Goal: Information Seeking & Learning: Learn about a topic

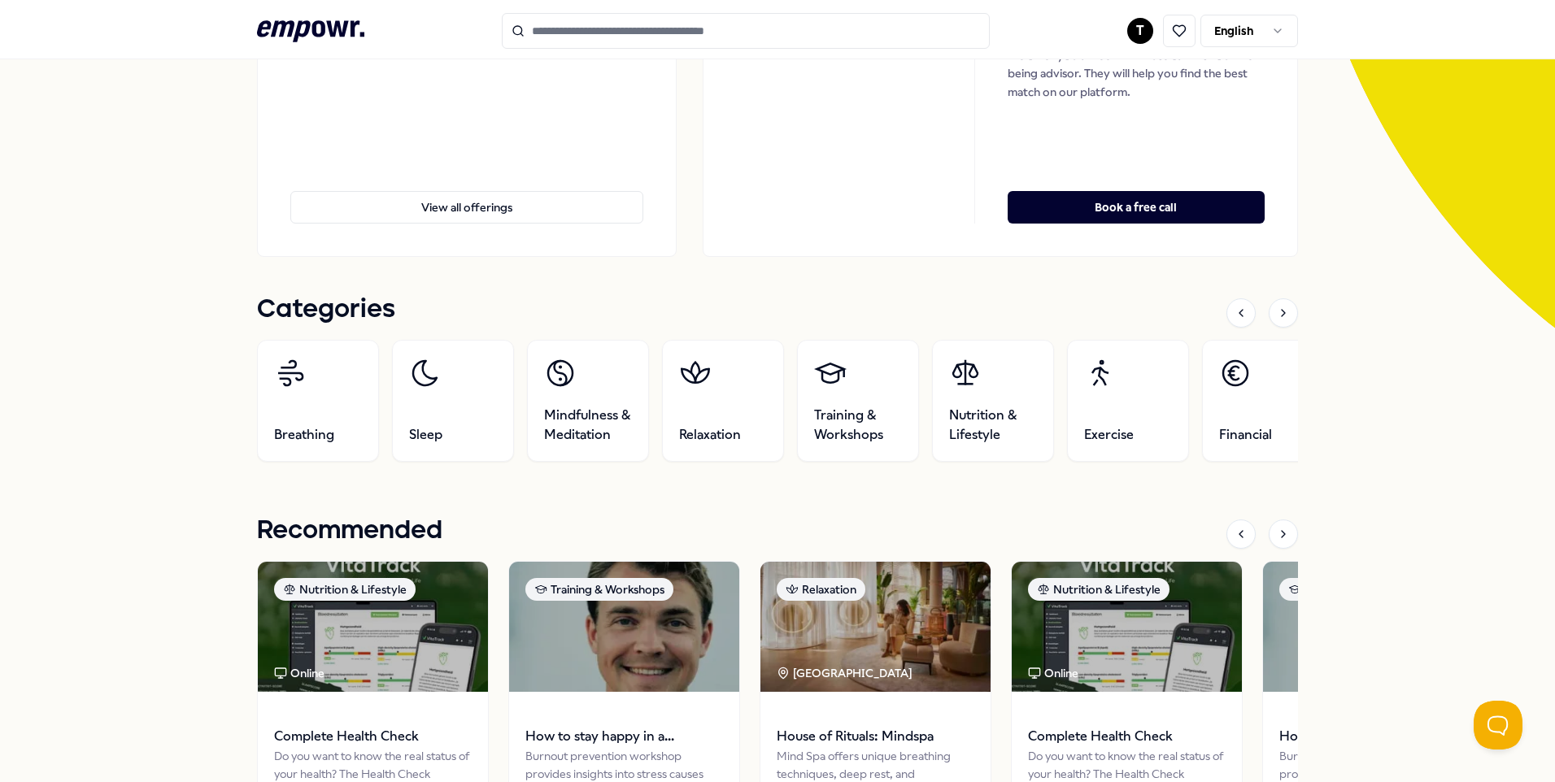
scroll to position [325, 0]
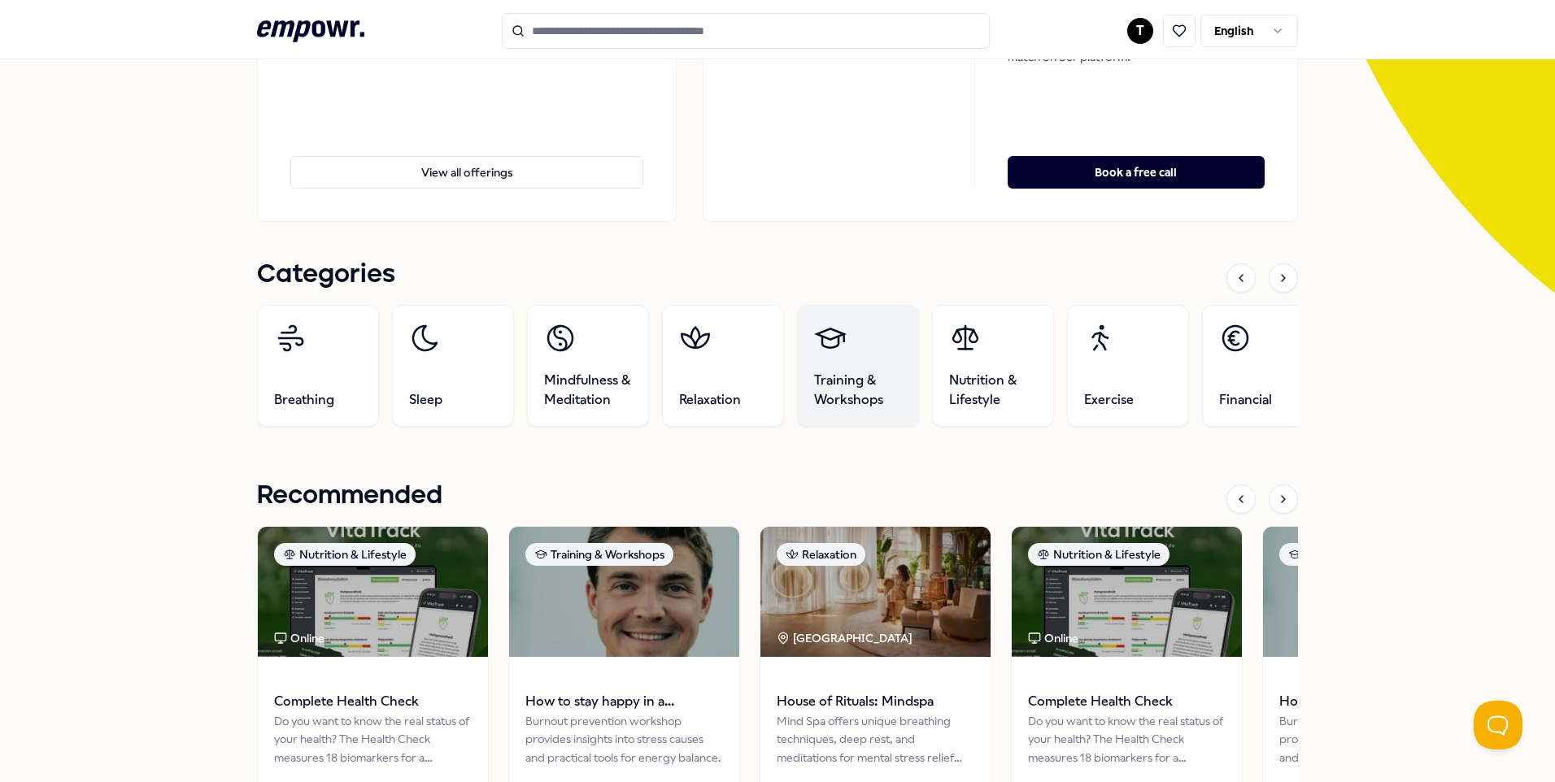
click at [855, 367] on link "Training & Workshops" at bounding box center [858, 366] width 122 height 122
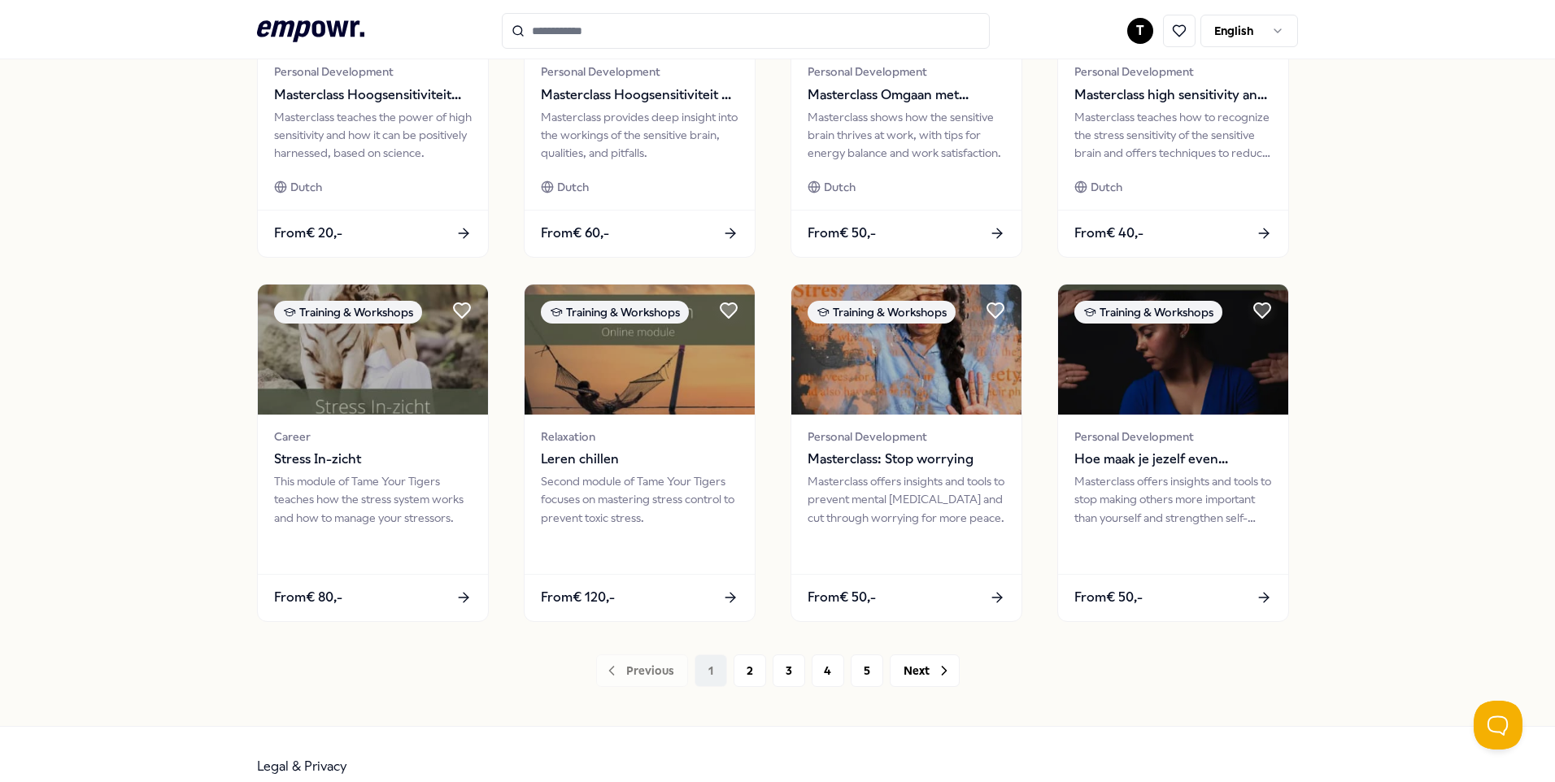
scroll to position [672, 0]
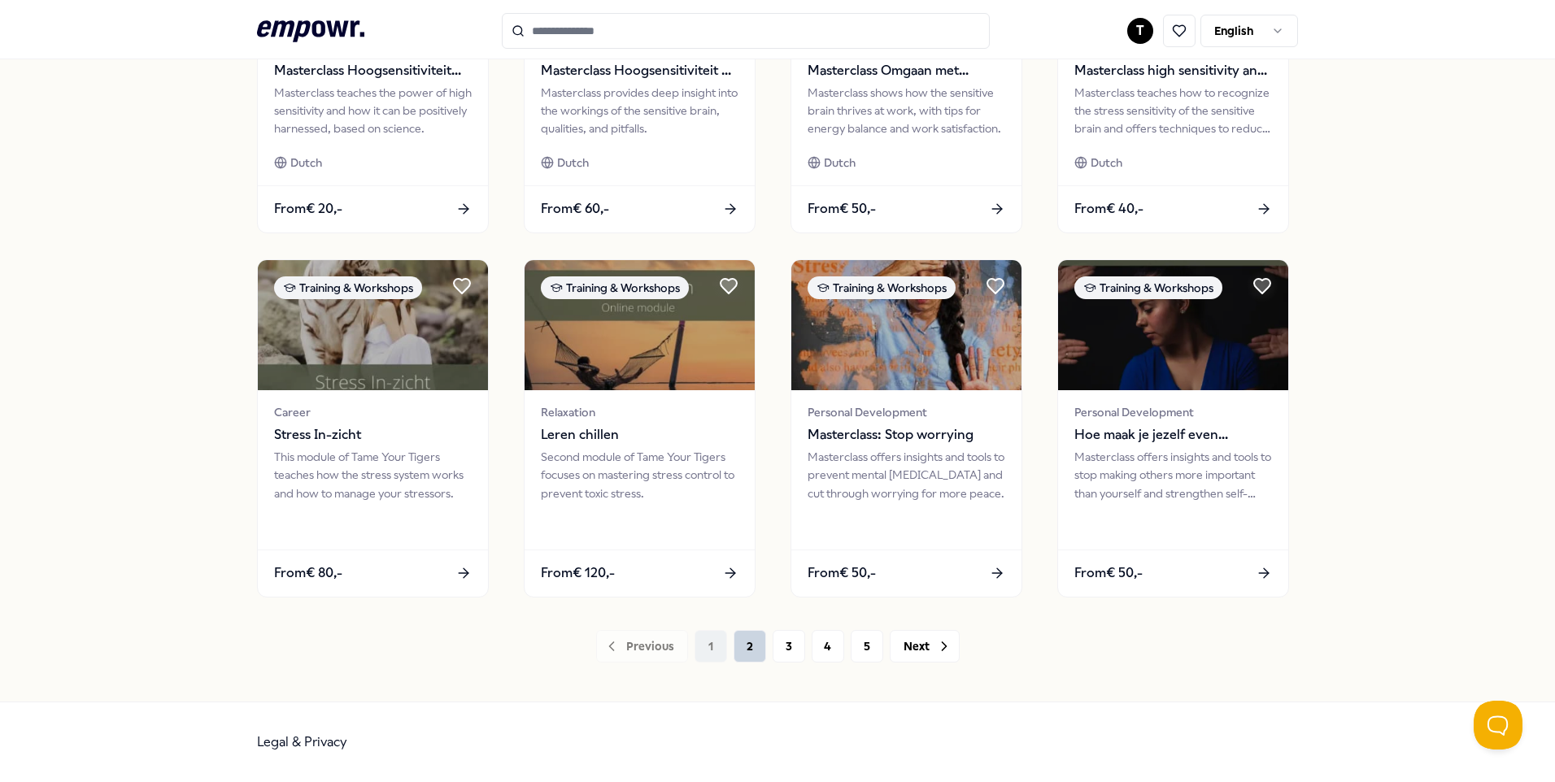
click at [742, 640] on button "2" at bounding box center [749, 646] width 33 height 33
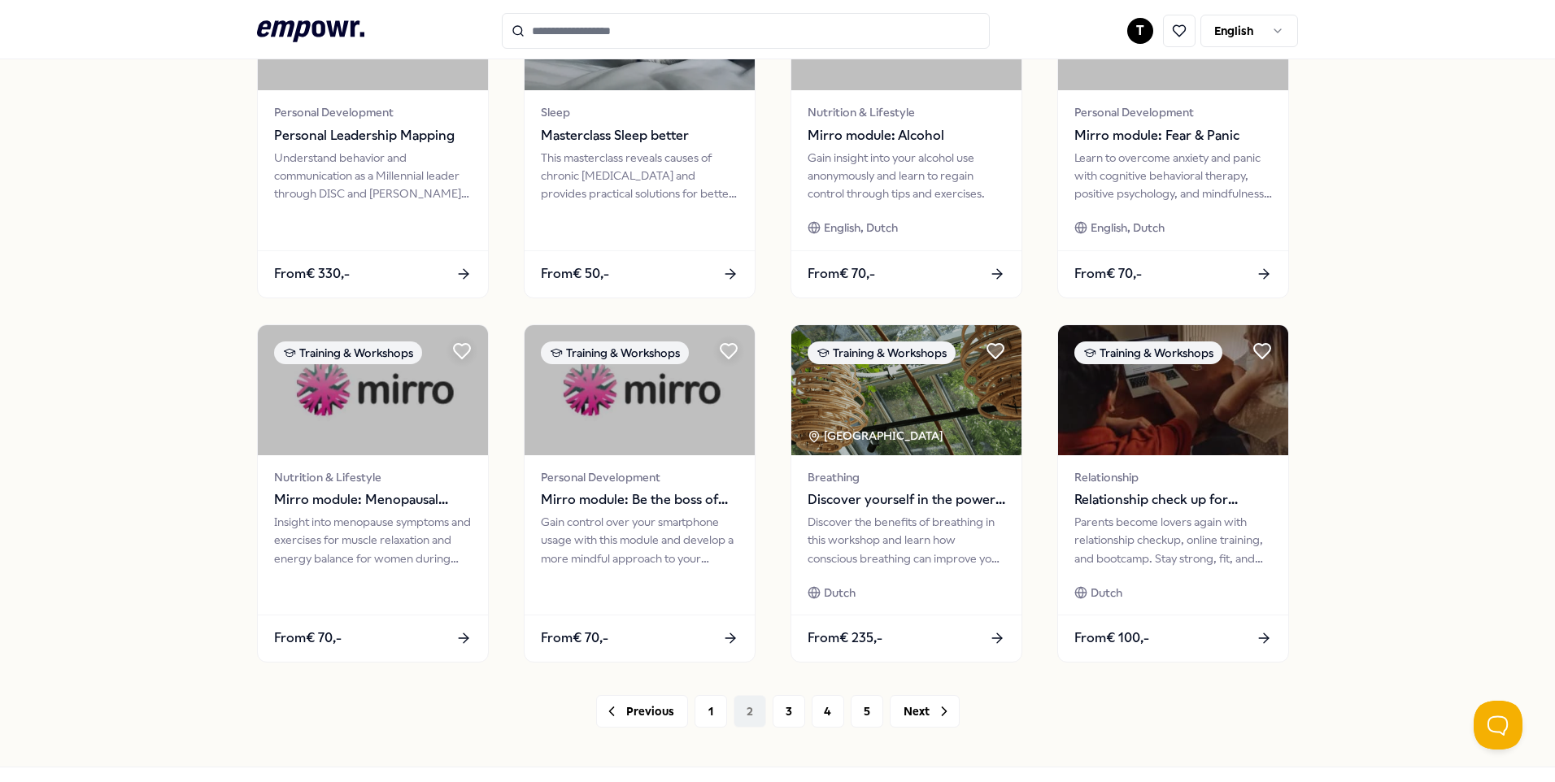
scroll to position [672, 0]
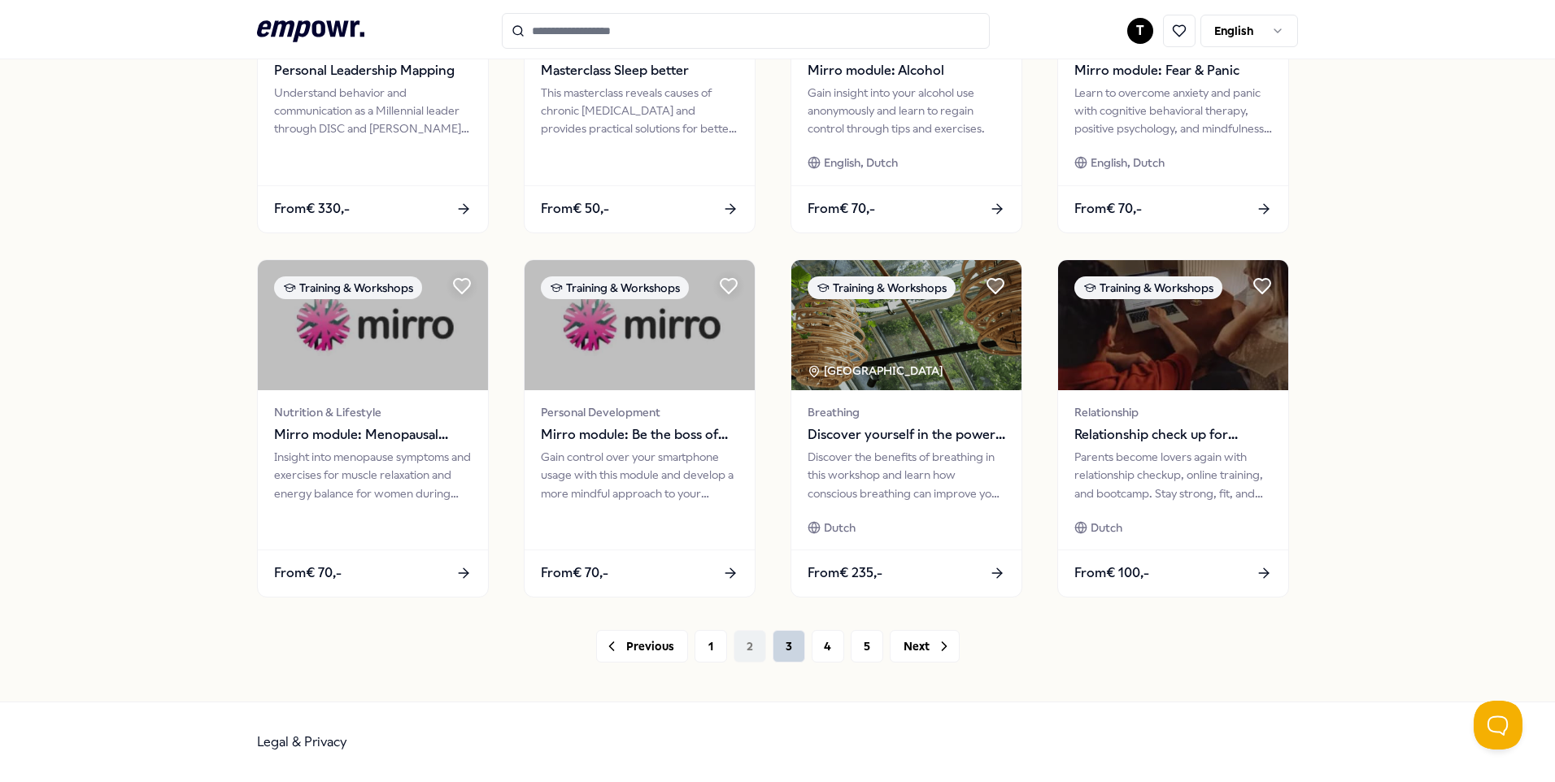
click at [790, 651] on button "3" at bounding box center [789, 646] width 33 height 33
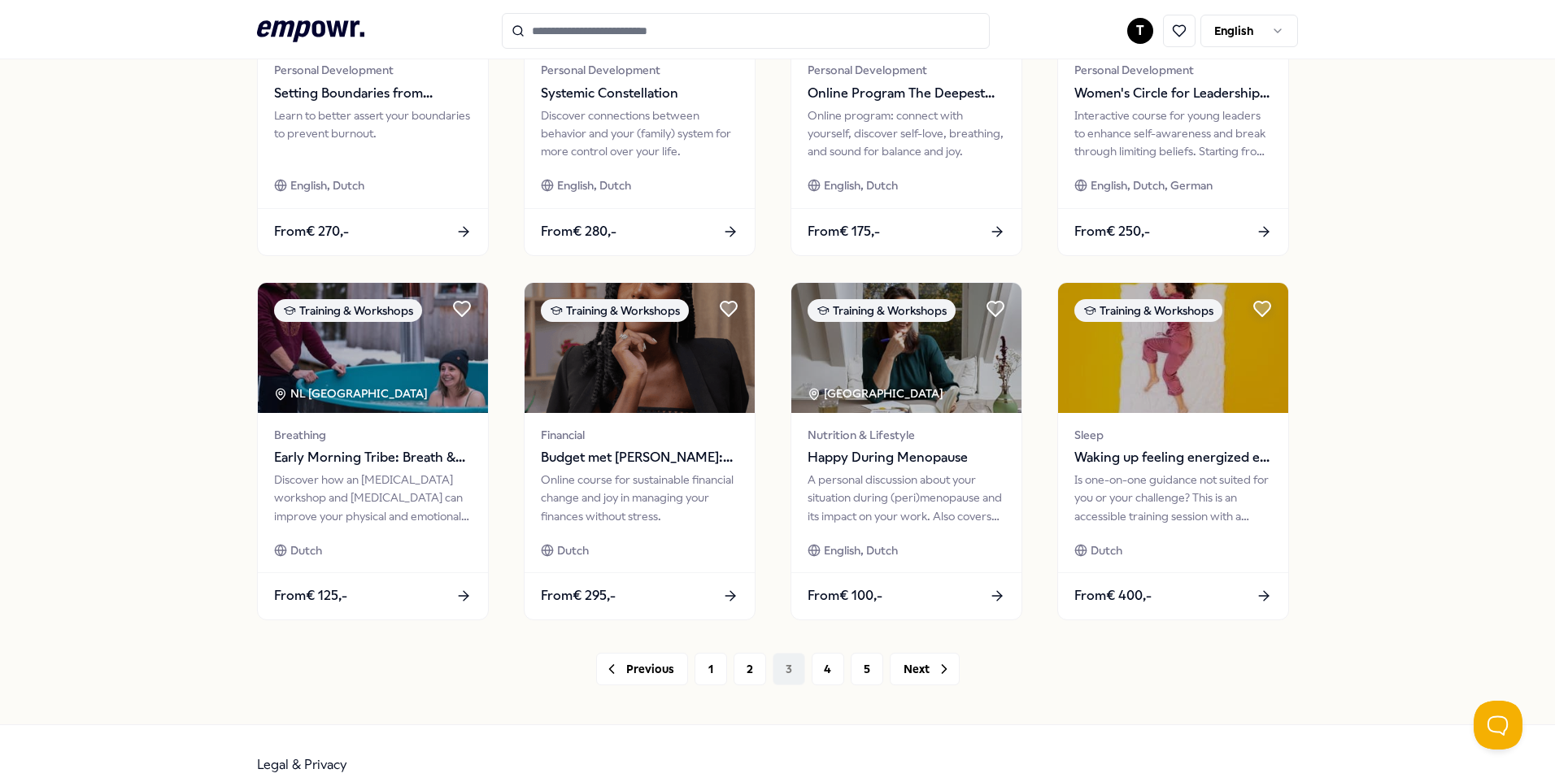
scroll to position [672, 0]
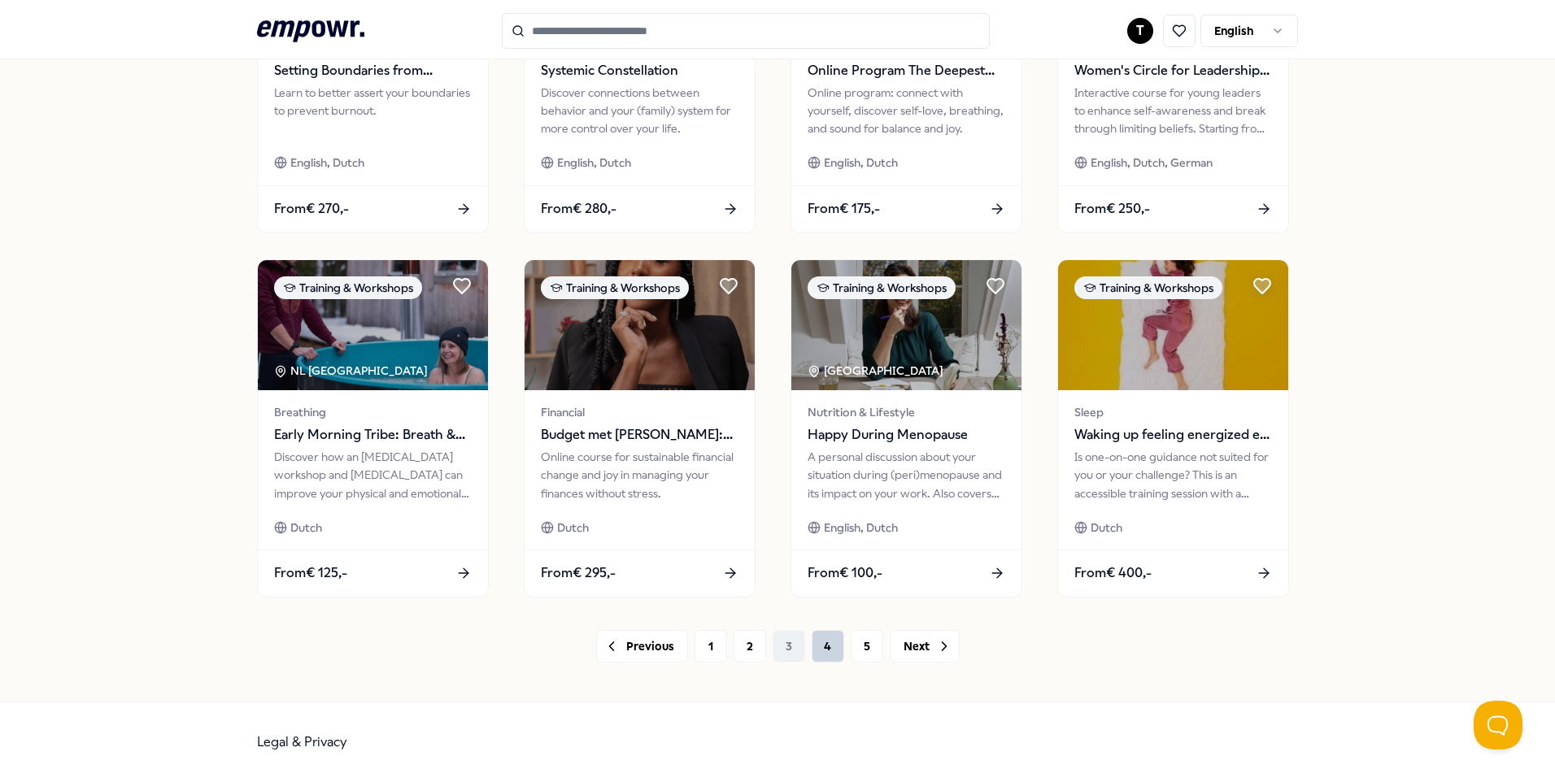
click at [824, 648] on button "4" at bounding box center [828, 646] width 33 height 33
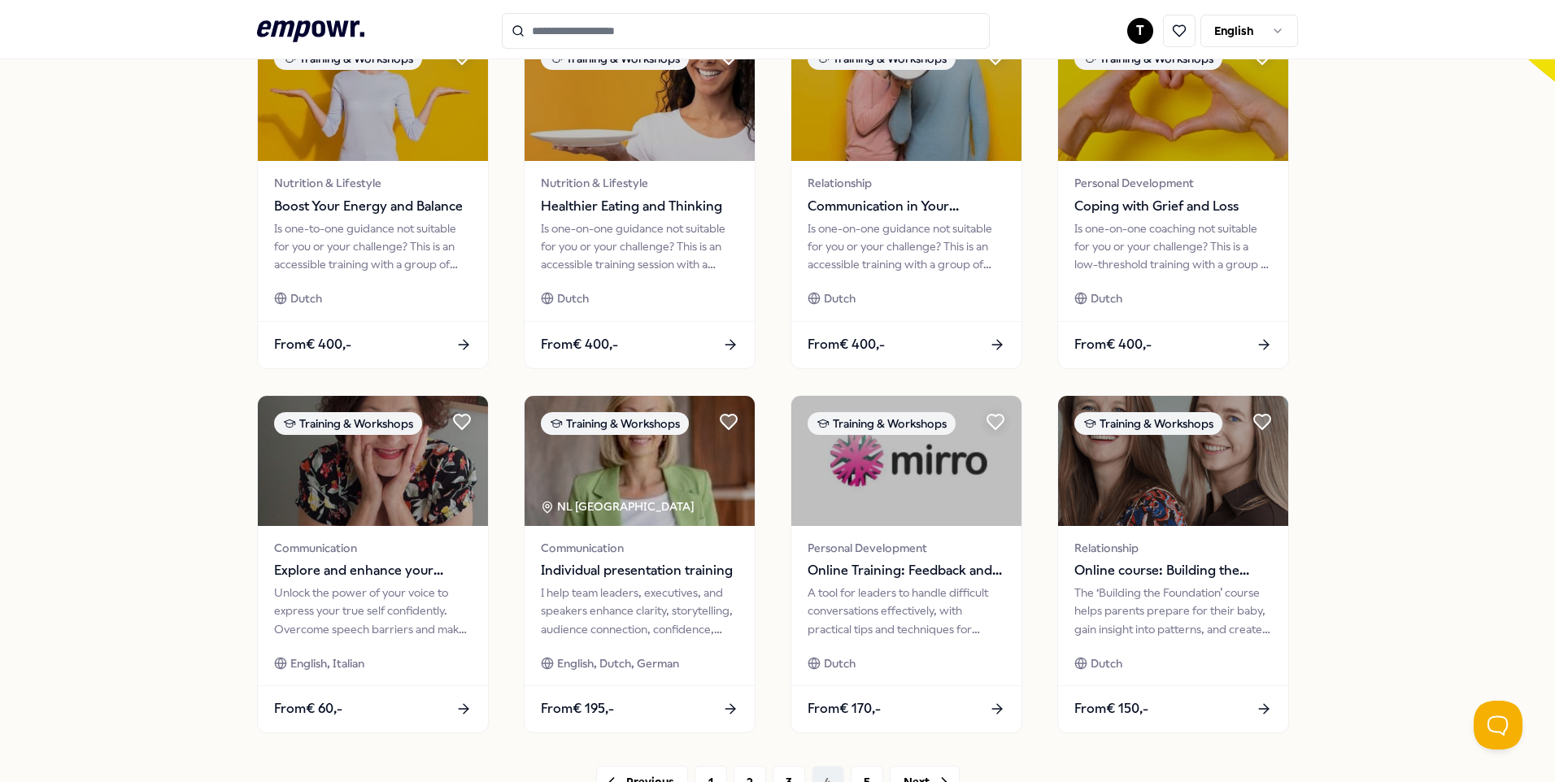
scroll to position [591, 0]
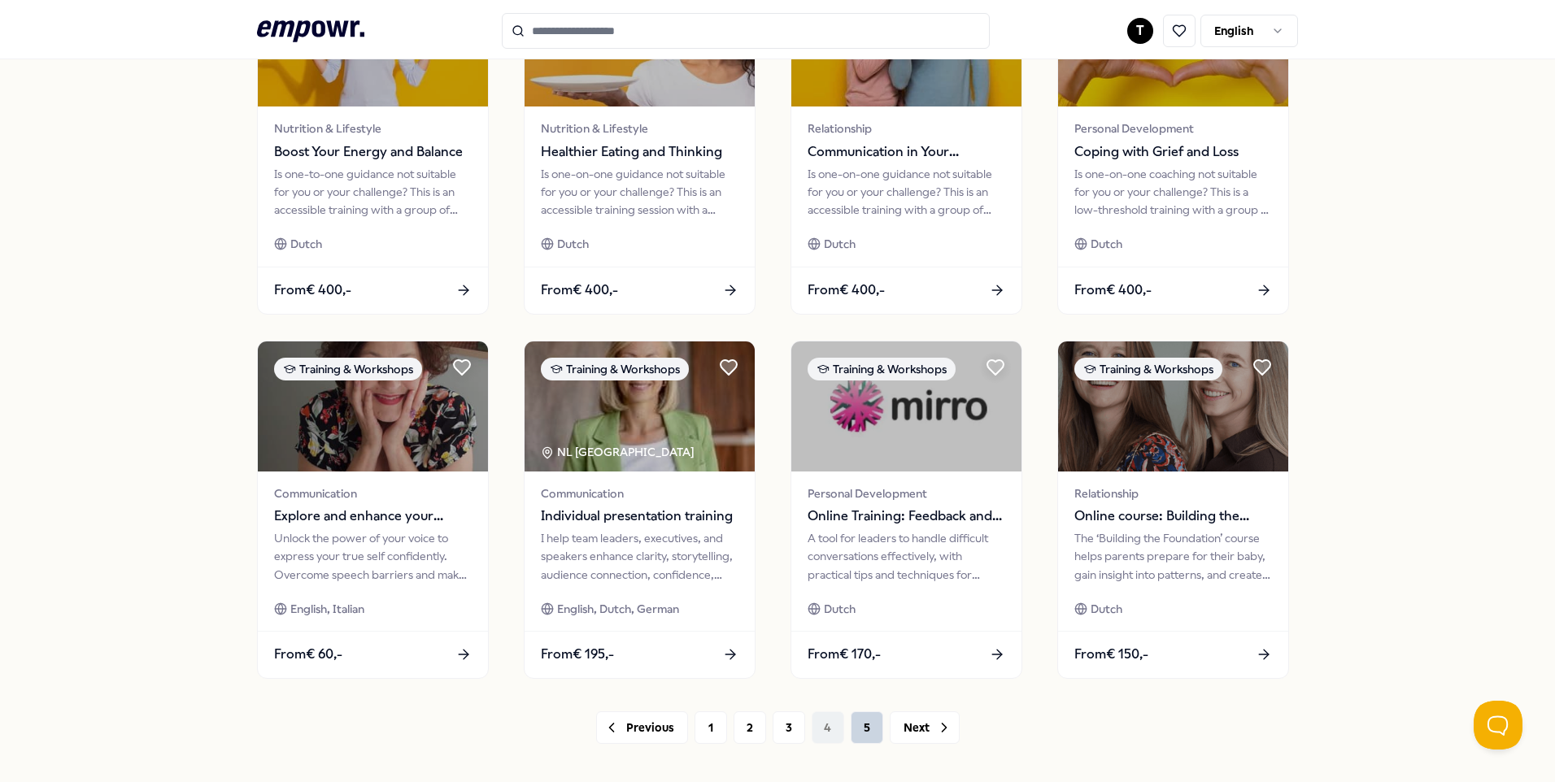
click at [868, 729] on button "5" at bounding box center [867, 728] width 33 height 33
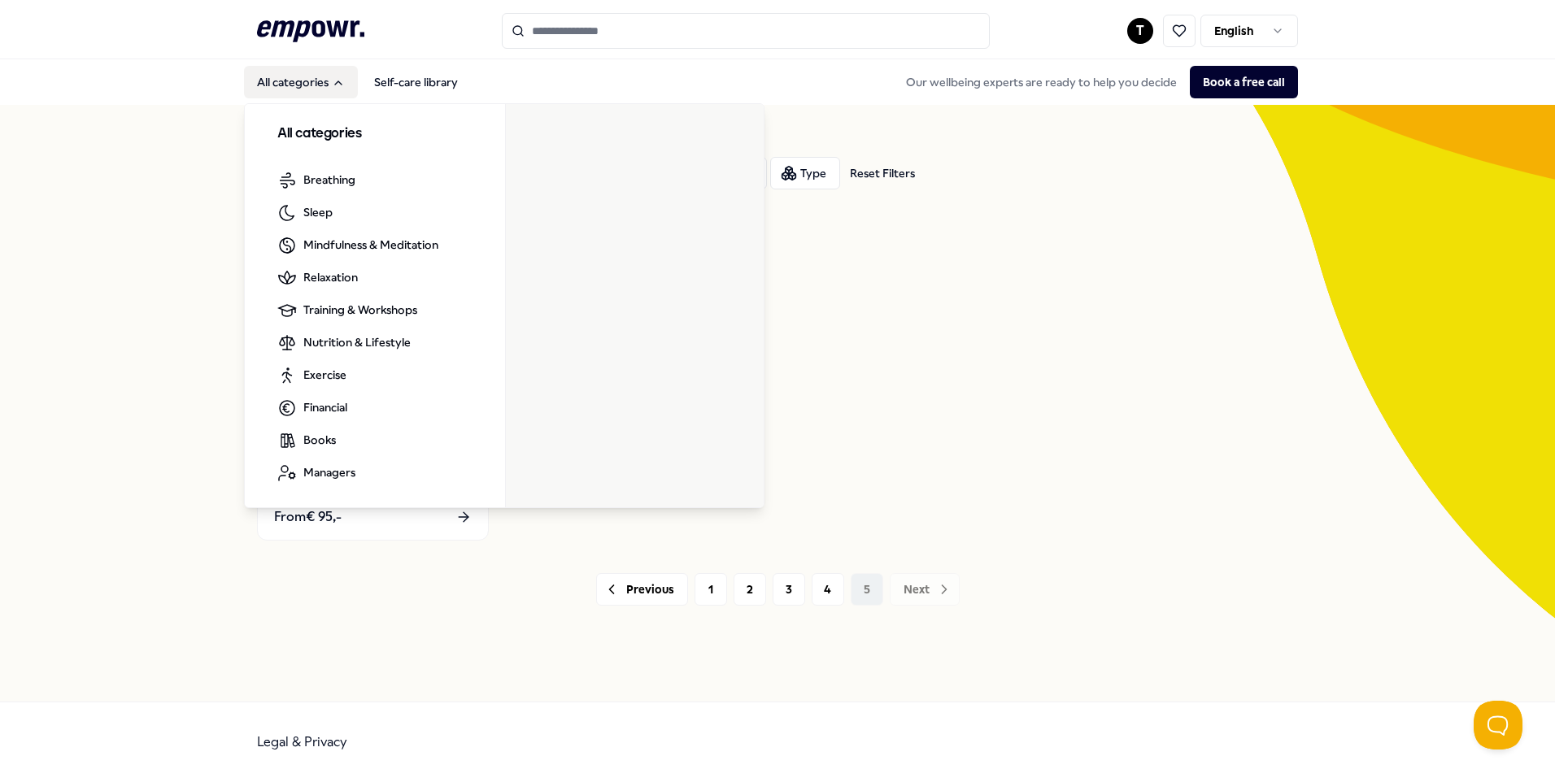
click at [321, 69] on button "All categories" at bounding box center [301, 82] width 114 height 33
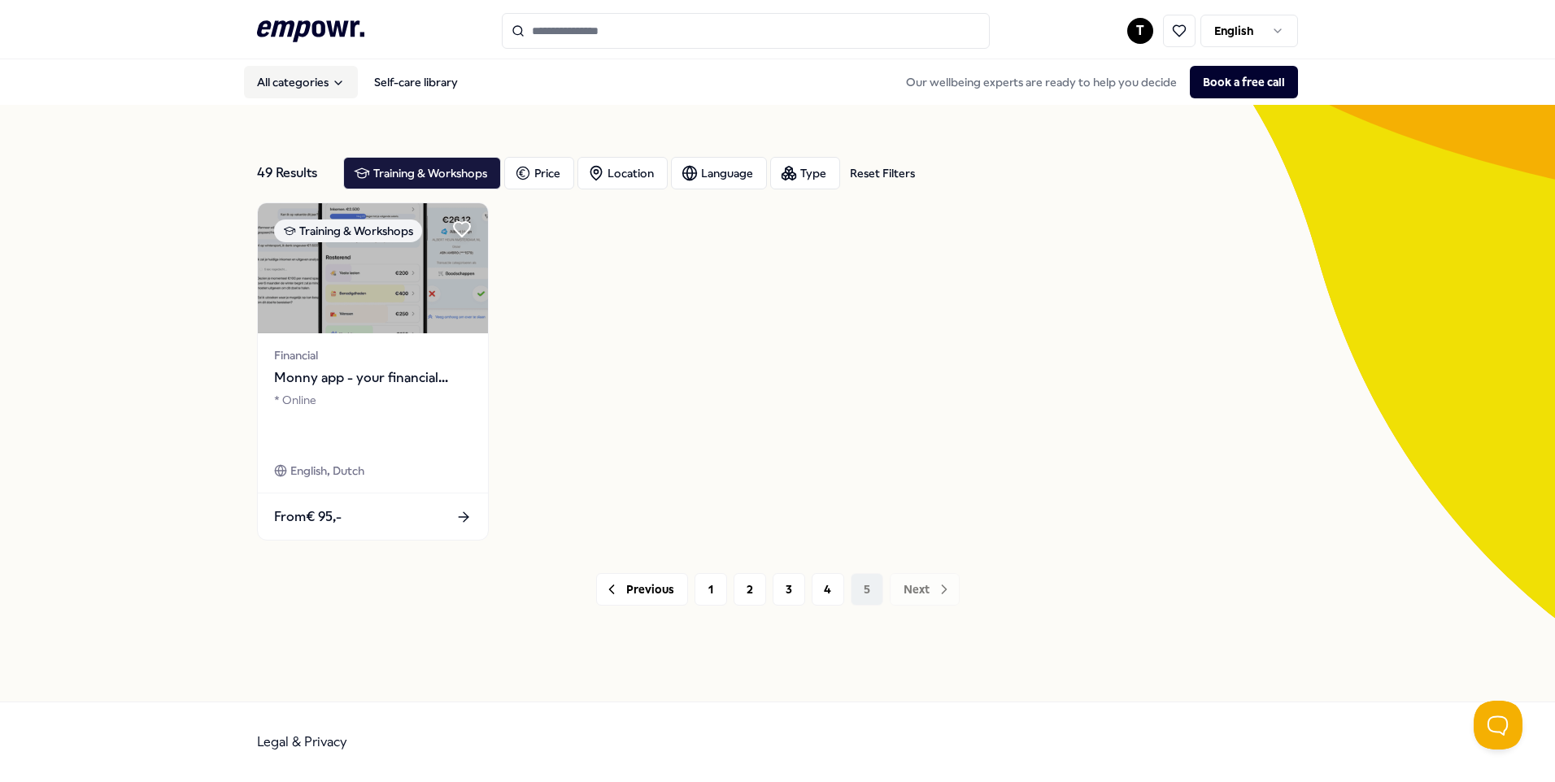
click at [321, 69] on button "All categories" at bounding box center [301, 82] width 114 height 33
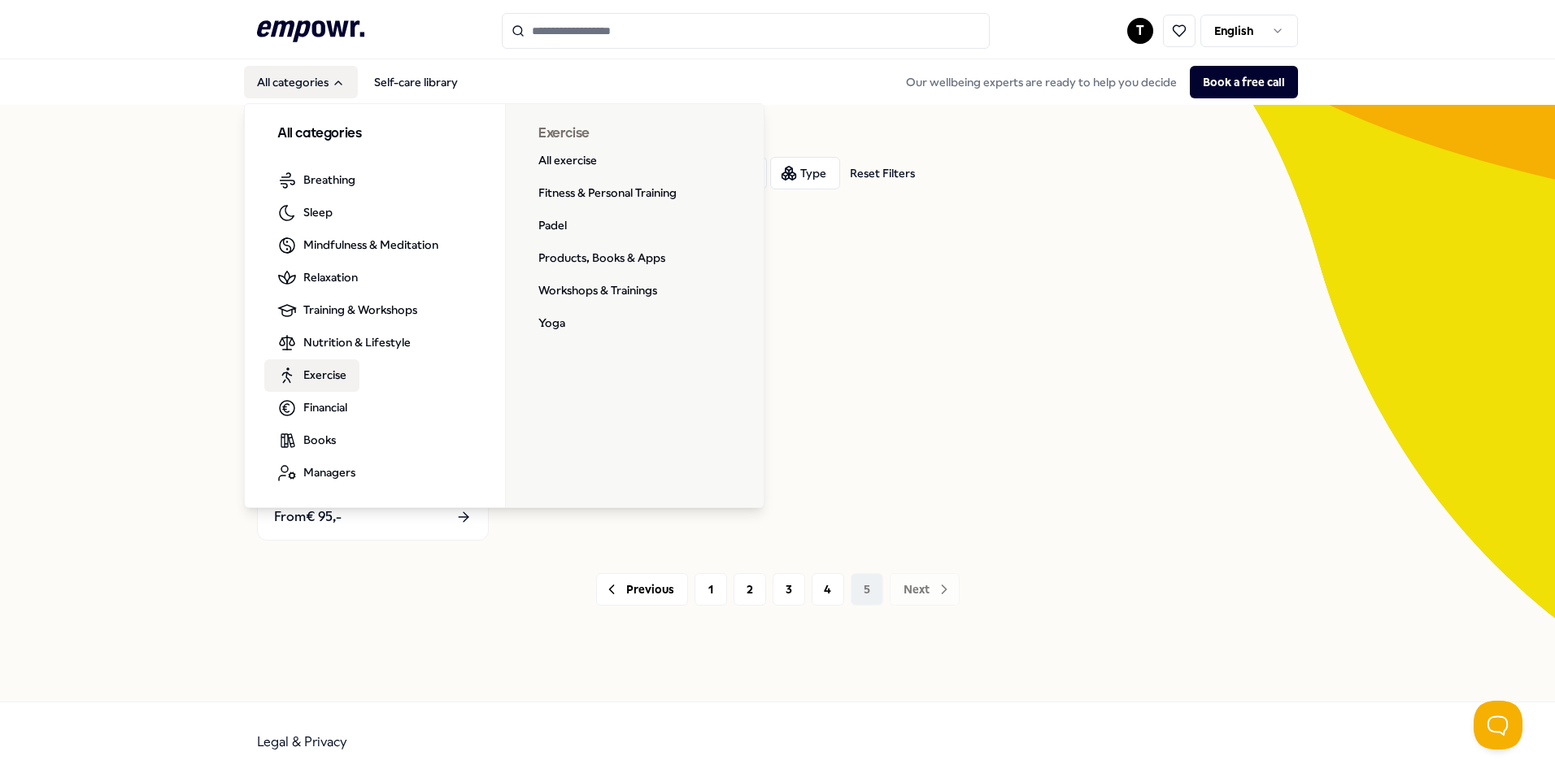
click at [329, 376] on span "Exercise" at bounding box center [324, 375] width 43 height 18
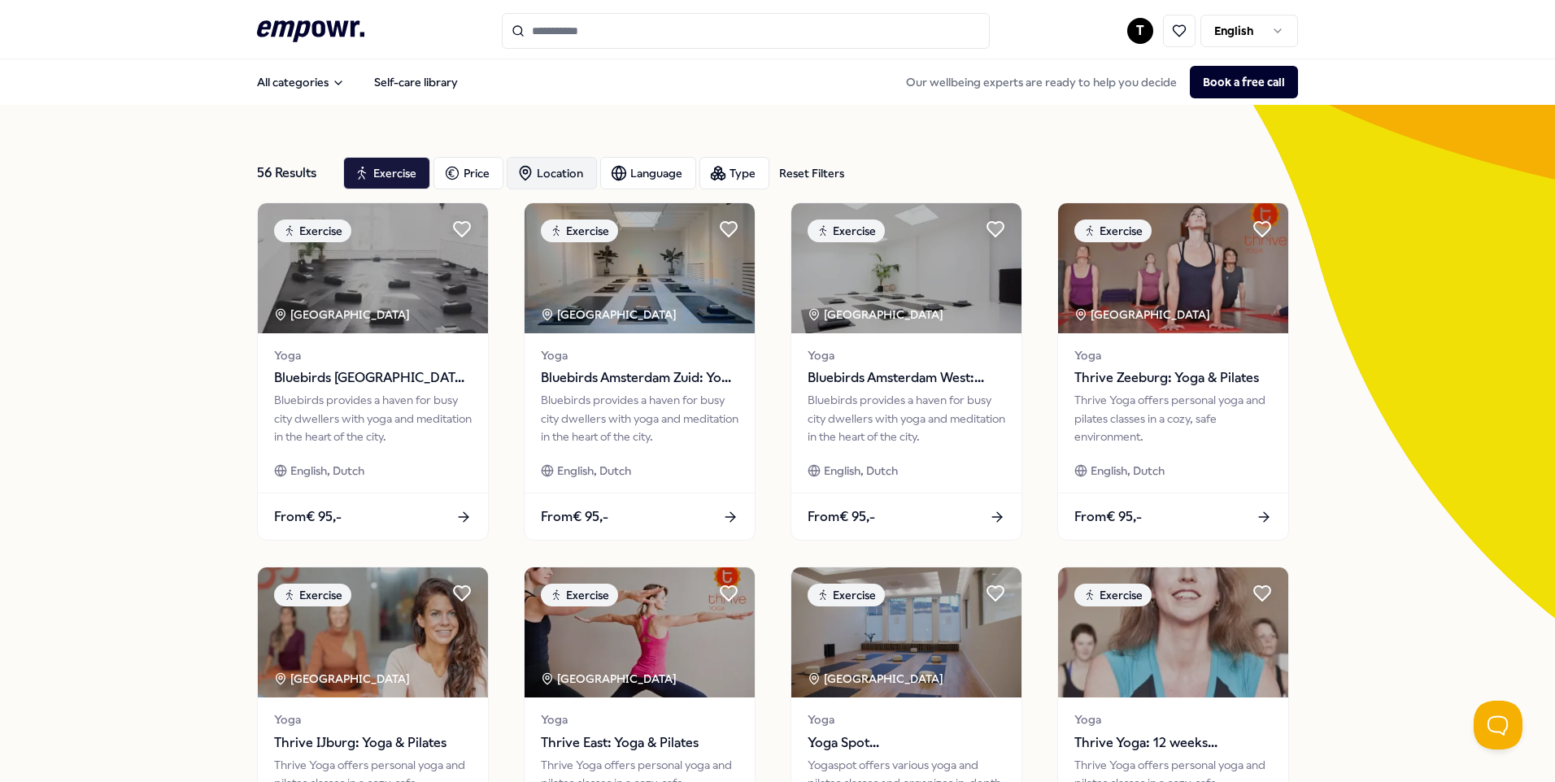
click at [569, 179] on div "Location" at bounding box center [552, 173] width 90 height 33
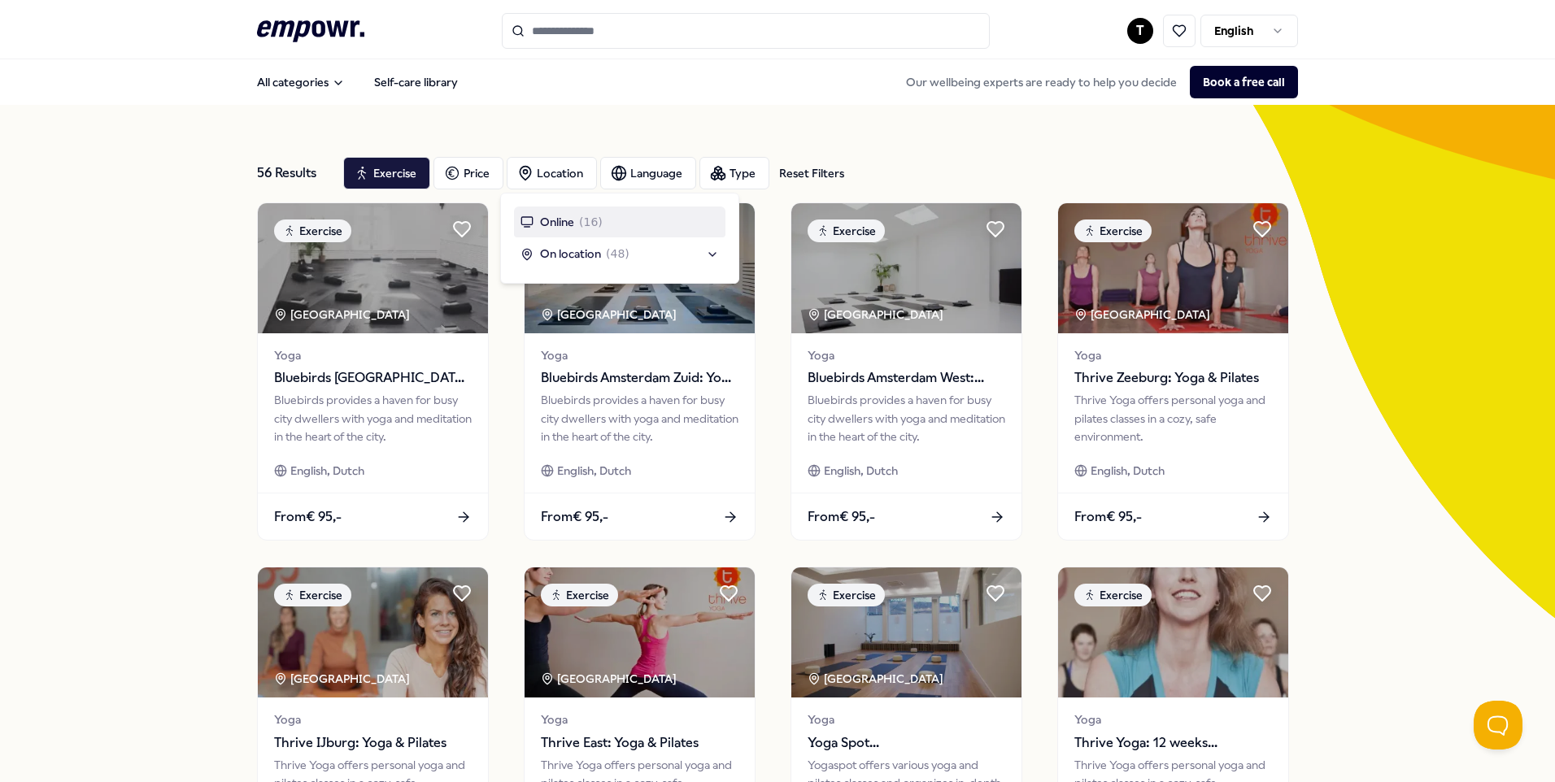
click at [551, 217] on span "Online" at bounding box center [557, 222] width 34 height 18
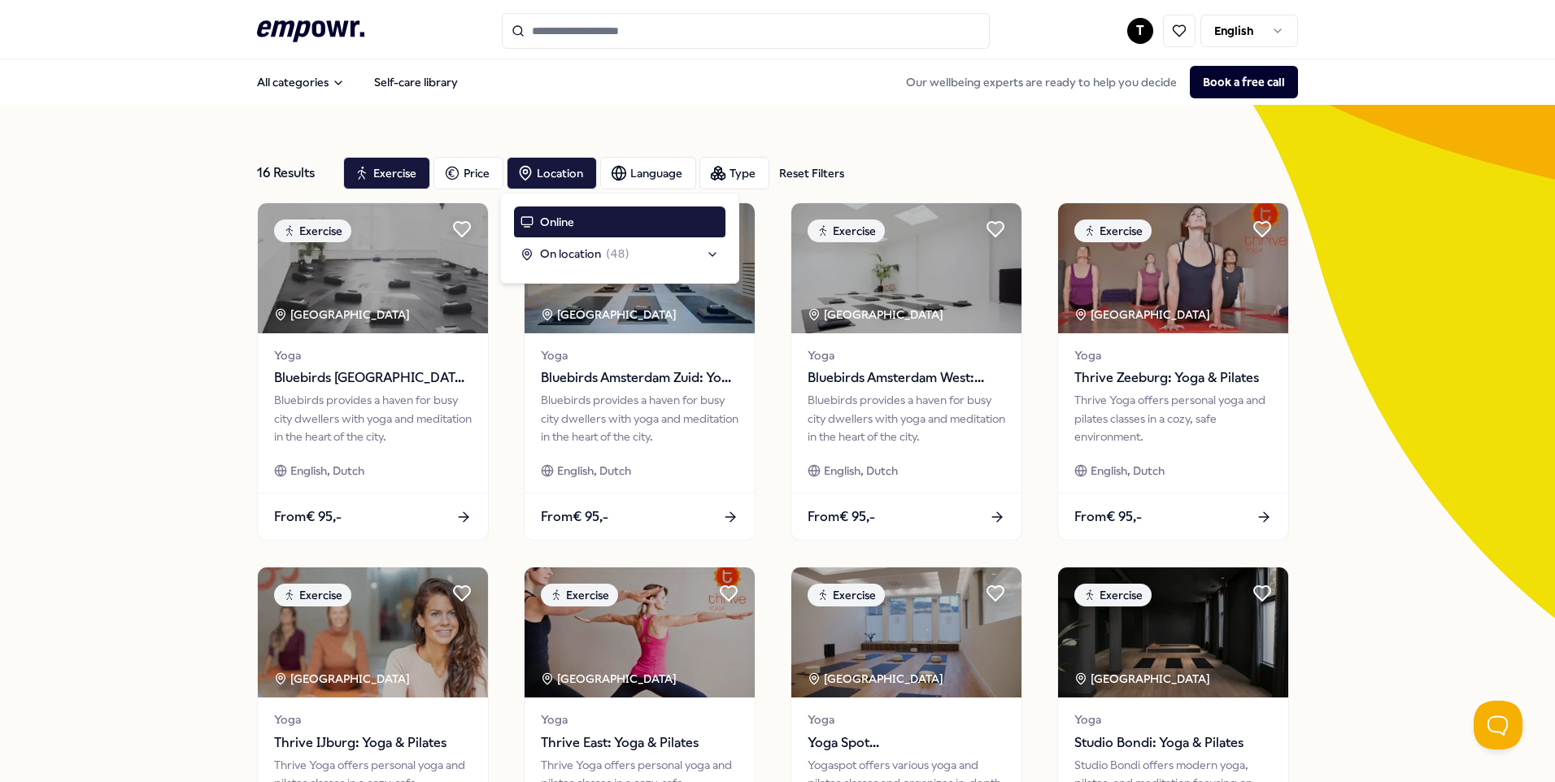
click at [804, 125] on div "16 Results Reset Filters Exercise Price Location Language Type Reset Filters Ex…" at bounding box center [777, 739] width 1041 height 1269
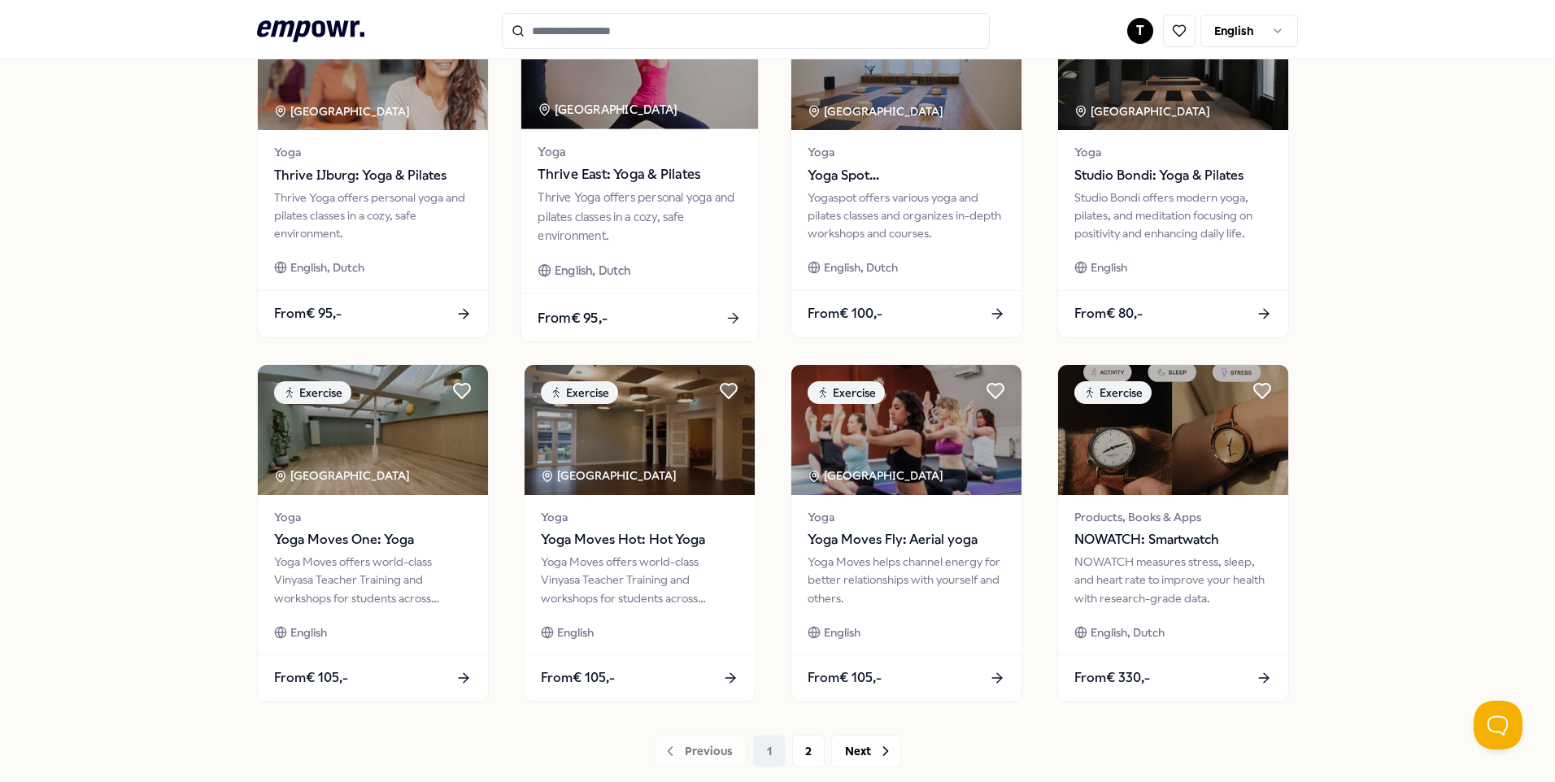
scroll to position [672, 0]
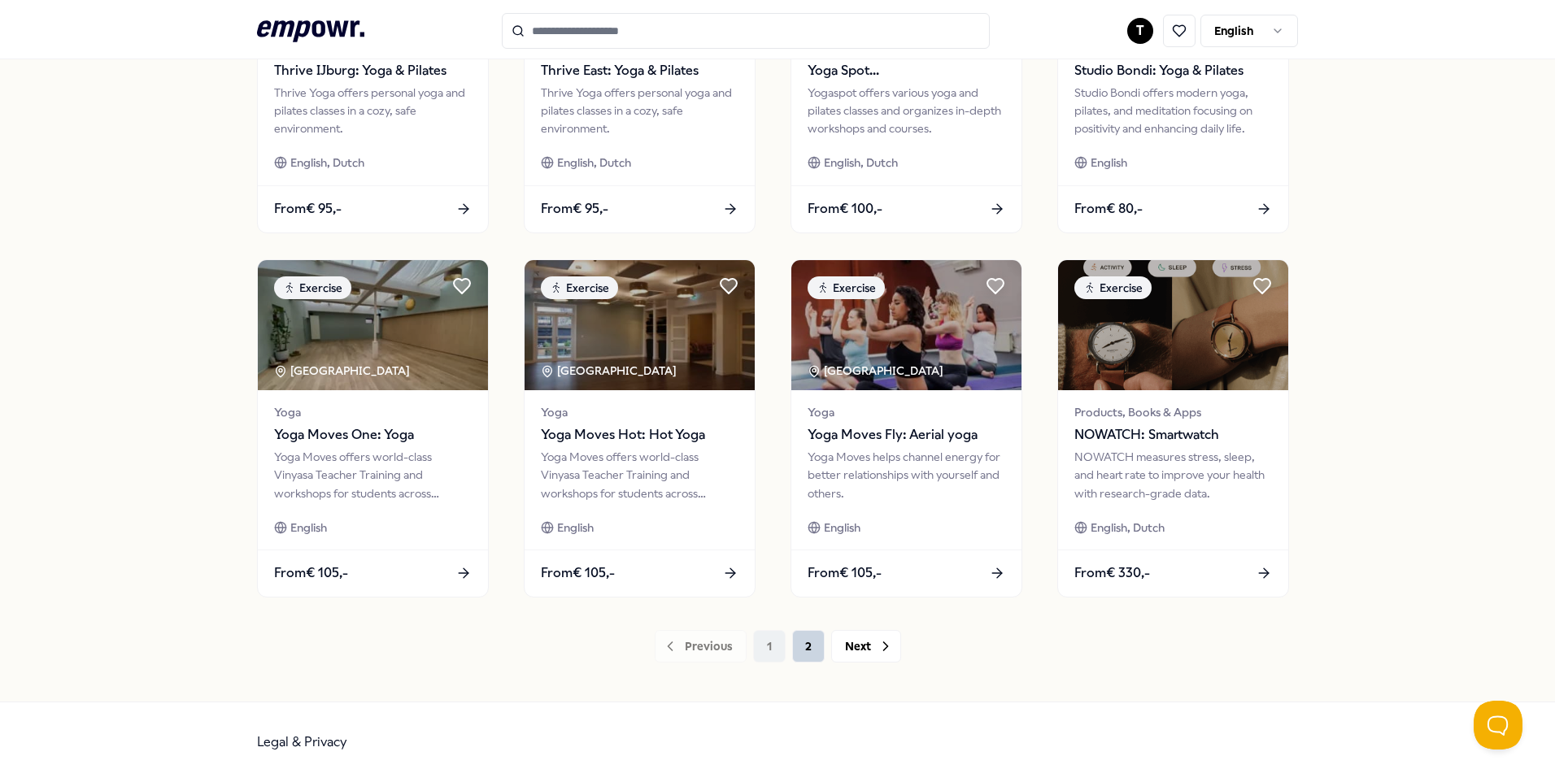
click at [803, 660] on button "2" at bounding box center [808, 646] width 33 height 33
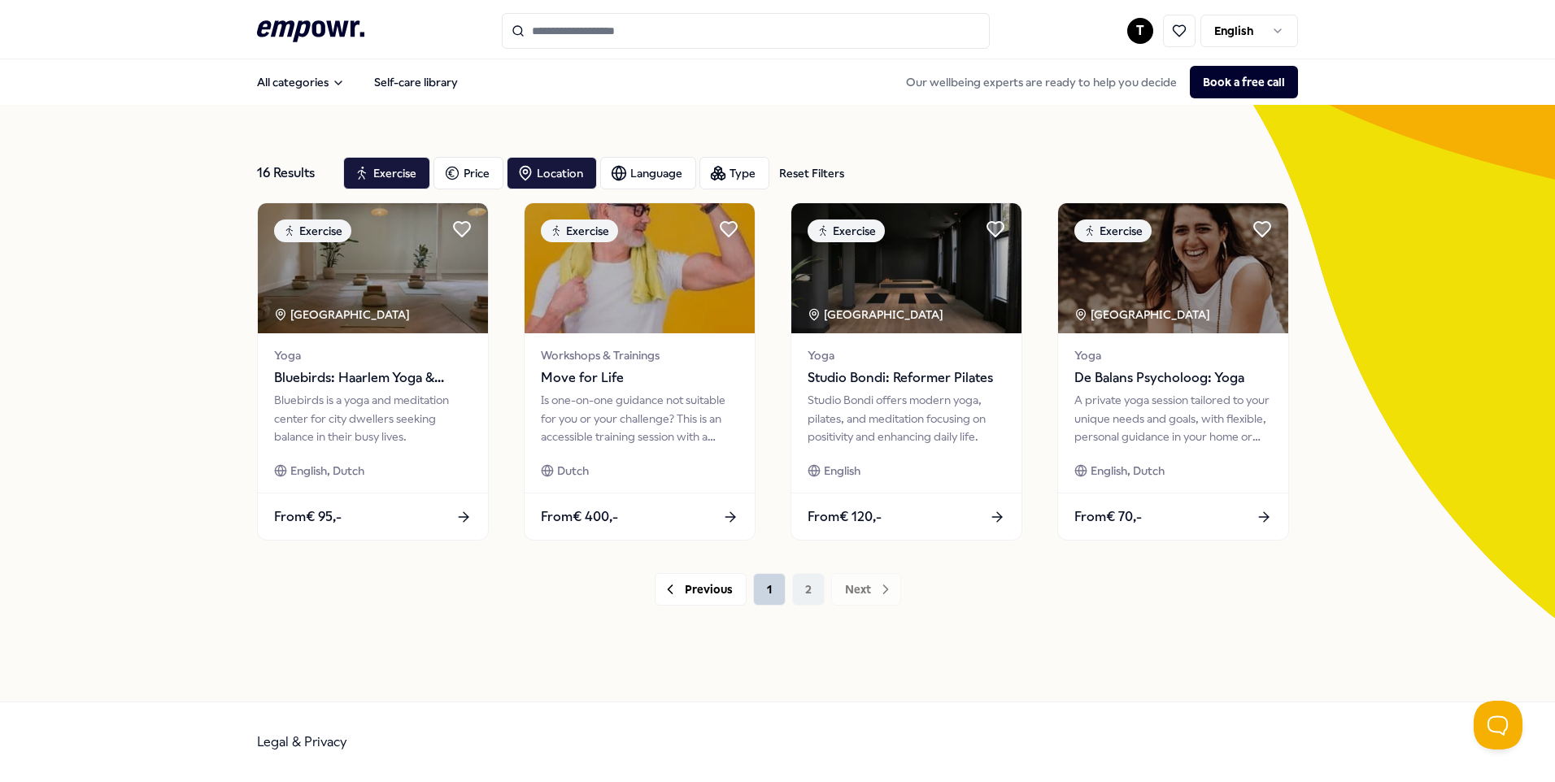
click at [765, 593] on button "1" at bounding box center [769, 589] width 33 height 33
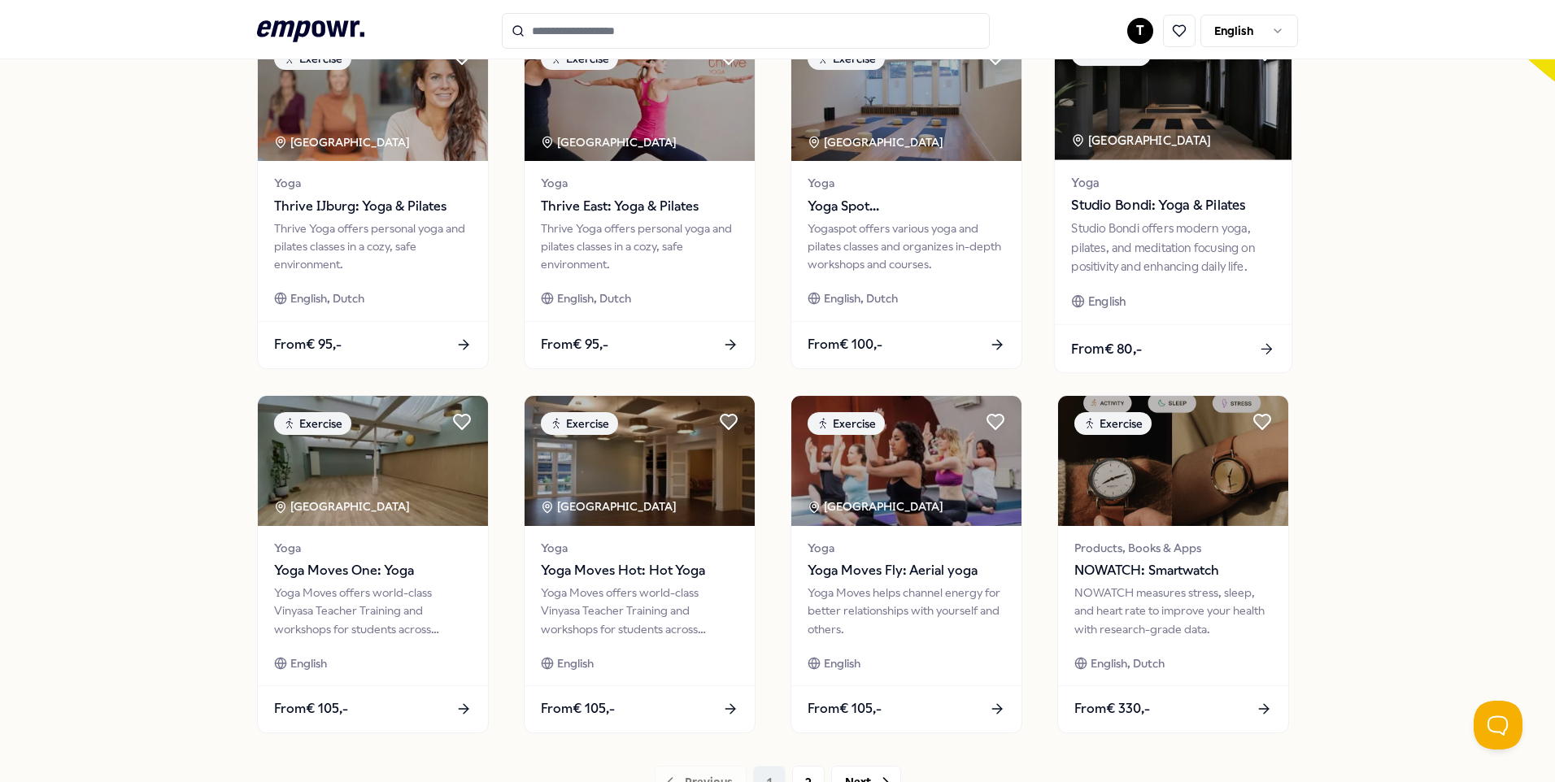
scroll to position [651, 0]
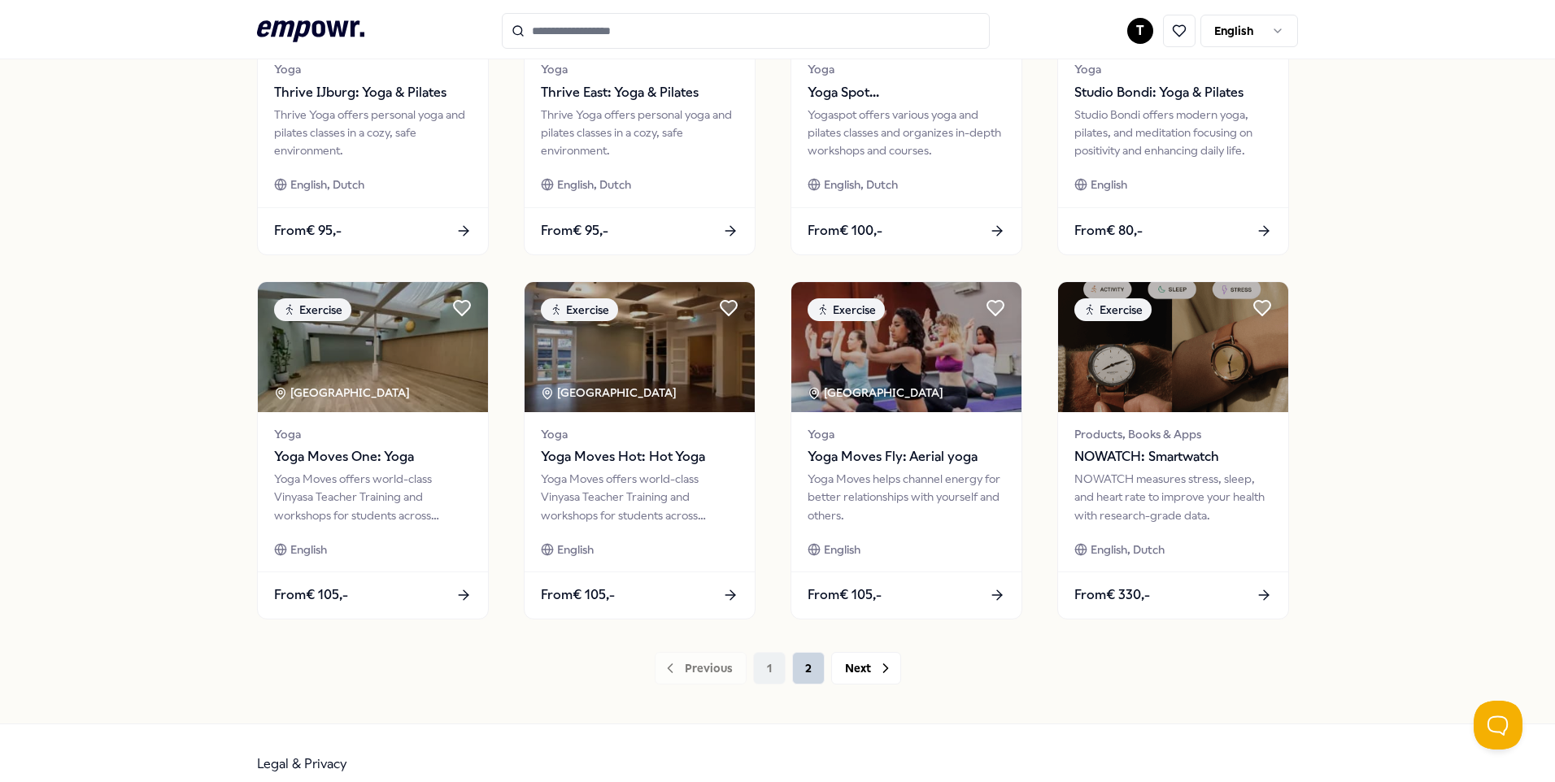
click at [810, 672] on button "2" at bounding box center [808, 668] width 33 height 33
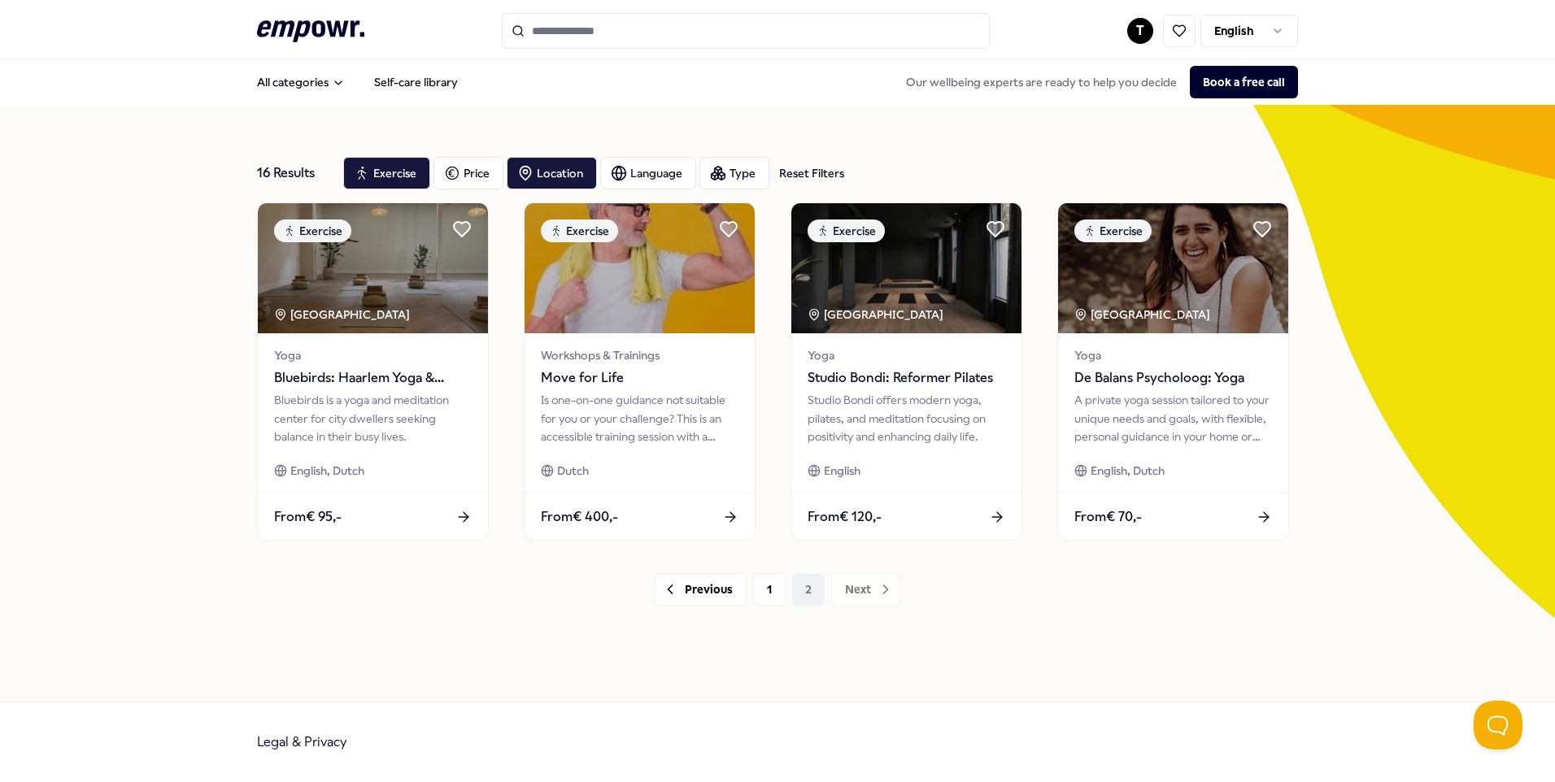
click at [341, 32] on icon at bounding box center [310, 30] width 107 height 21
